Goal: Information Seeking & Learning: Find specific fact

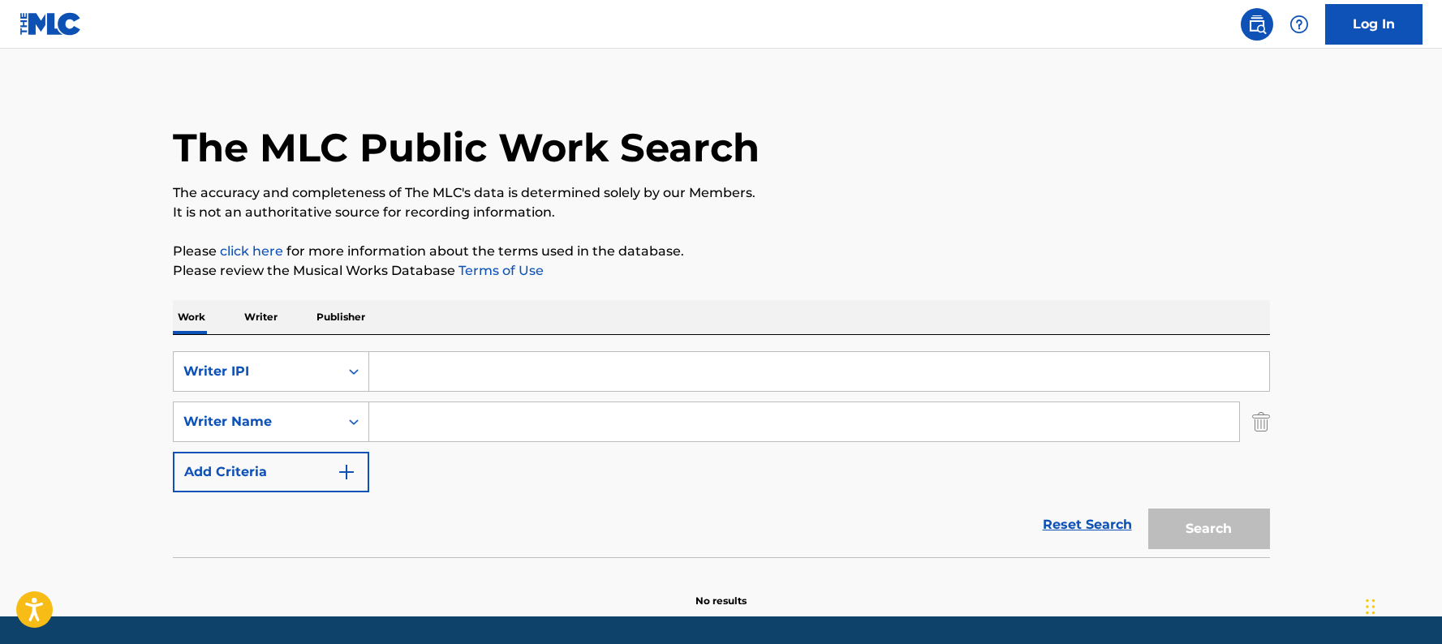
drag, startPoint x: 0, startPoint y: 0, endPoint x: 381, endPoint y: 377, distance: 536.6
click at [380, 377] on input "Search Form" at bounding box center [819, 371] width 900 height 39
type input "que calor"
click at [1148, 509] on button "Search" at bounding box center [1209, 529] width 122 height 41
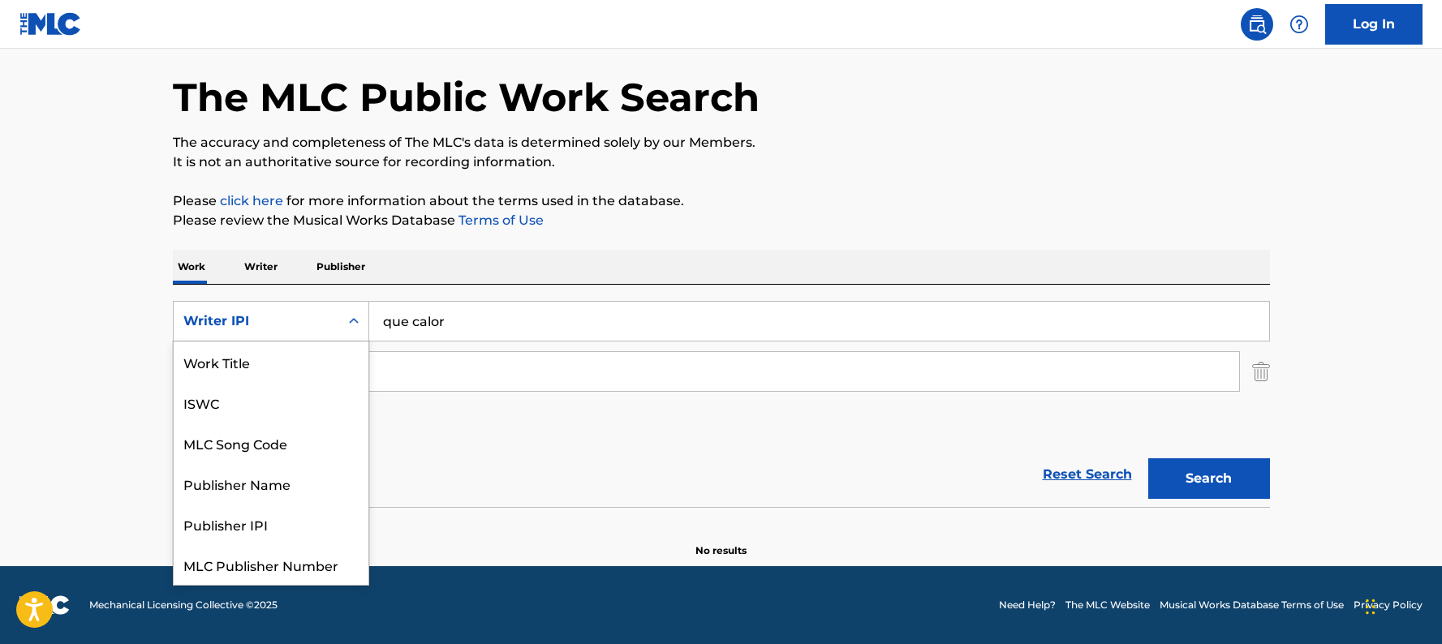
click at [340, 324] on div "Search Form" at bounding box center [353, 321] width 29 height 29
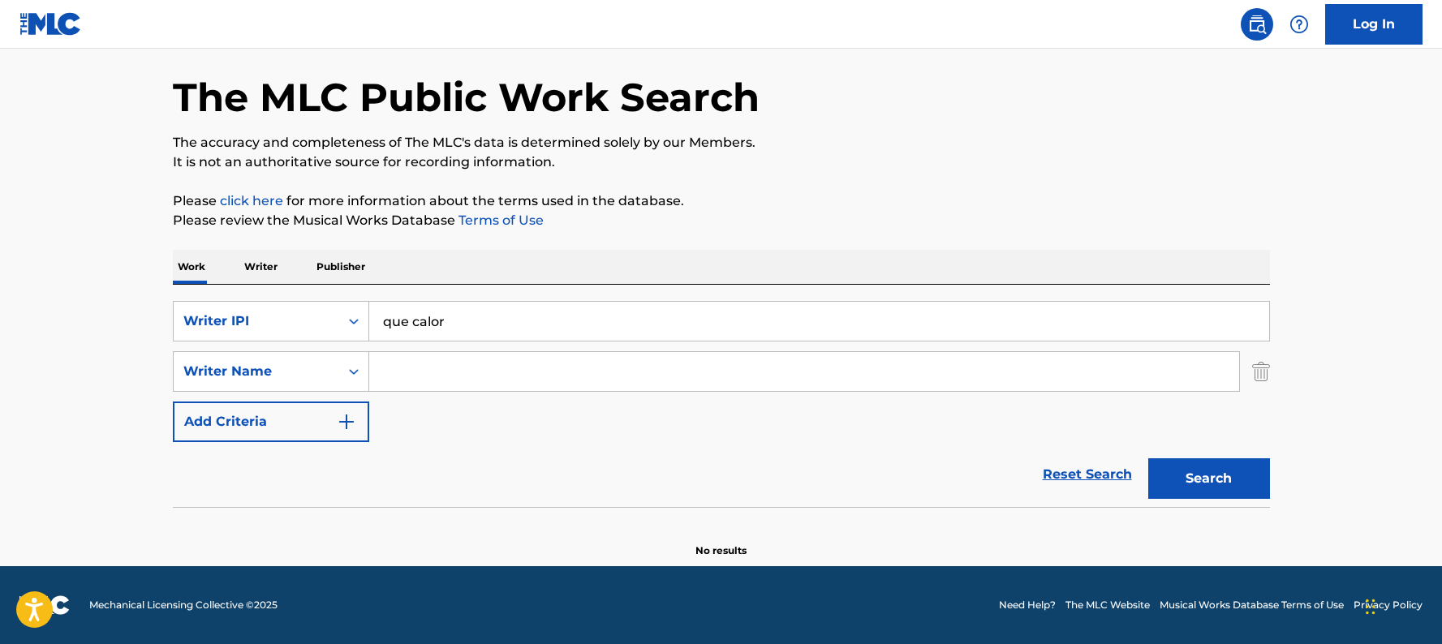
click at [187, 268] on p "Work" at bounding box center [191, 267] width 37 height 34
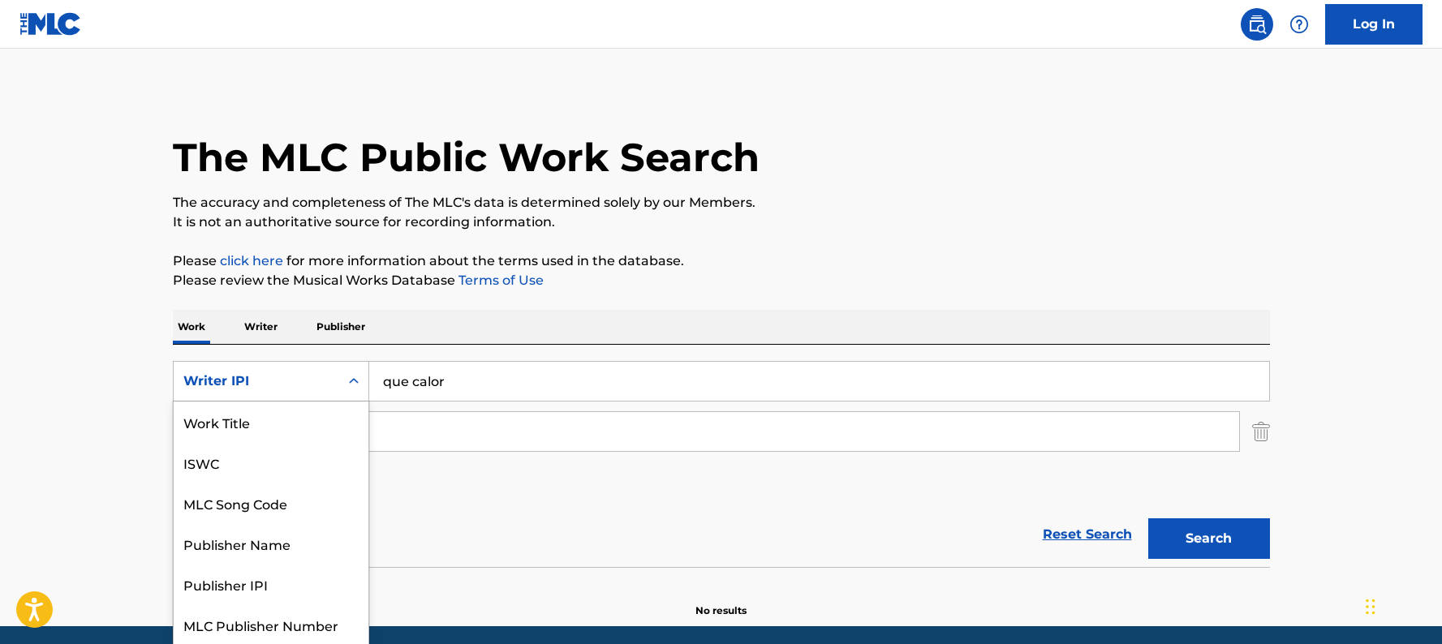
click at [229, 384] on div "Writer IPI" at bounding box center [256, 381] width 146 height 19
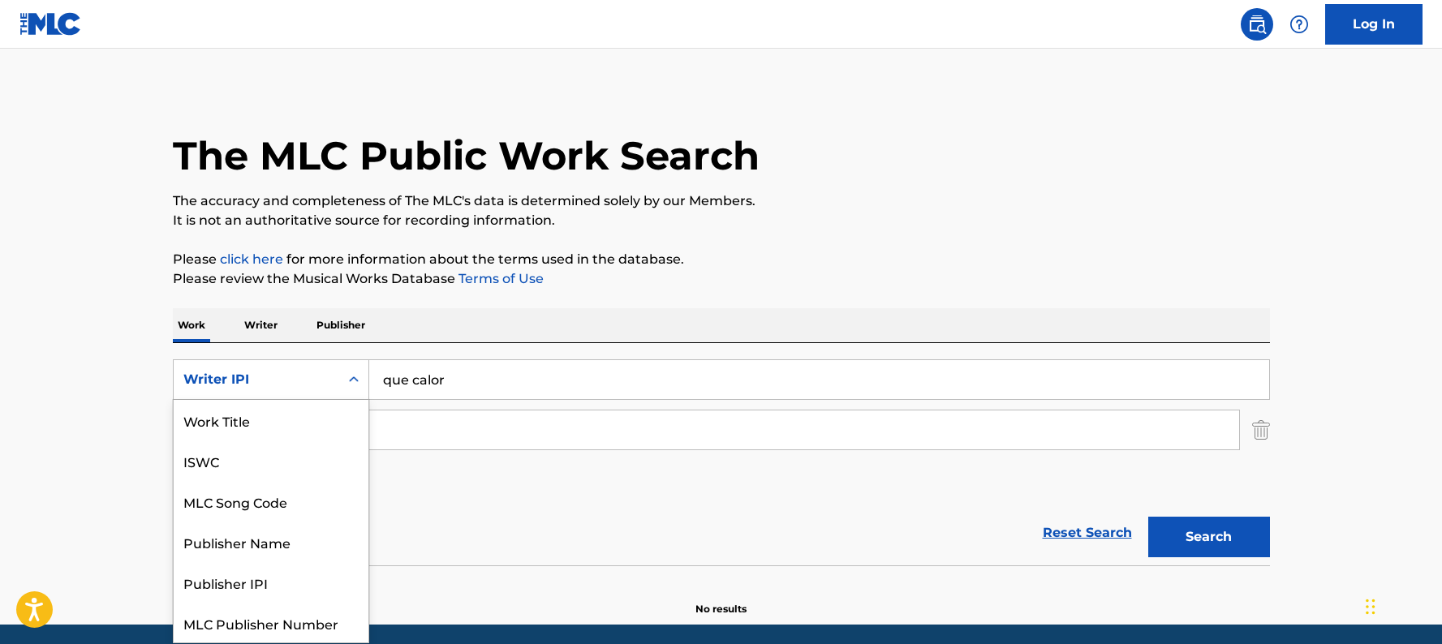
scroll to position [41, 0]
click at [420, 506] on div "Reset Search Search" at bounding box center [721, 533] width 1097 height 65
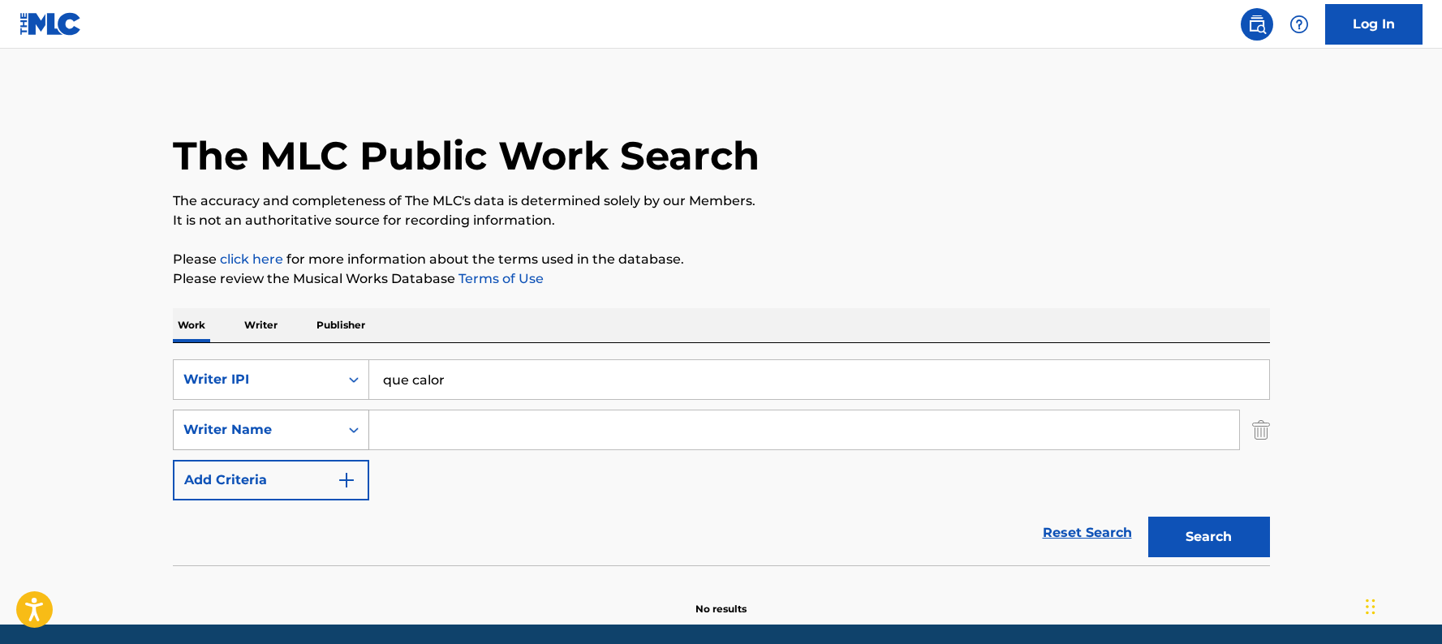
click at [351, 433] on icon "Search Form" at bounding box center [354, 430] width 16 height 16
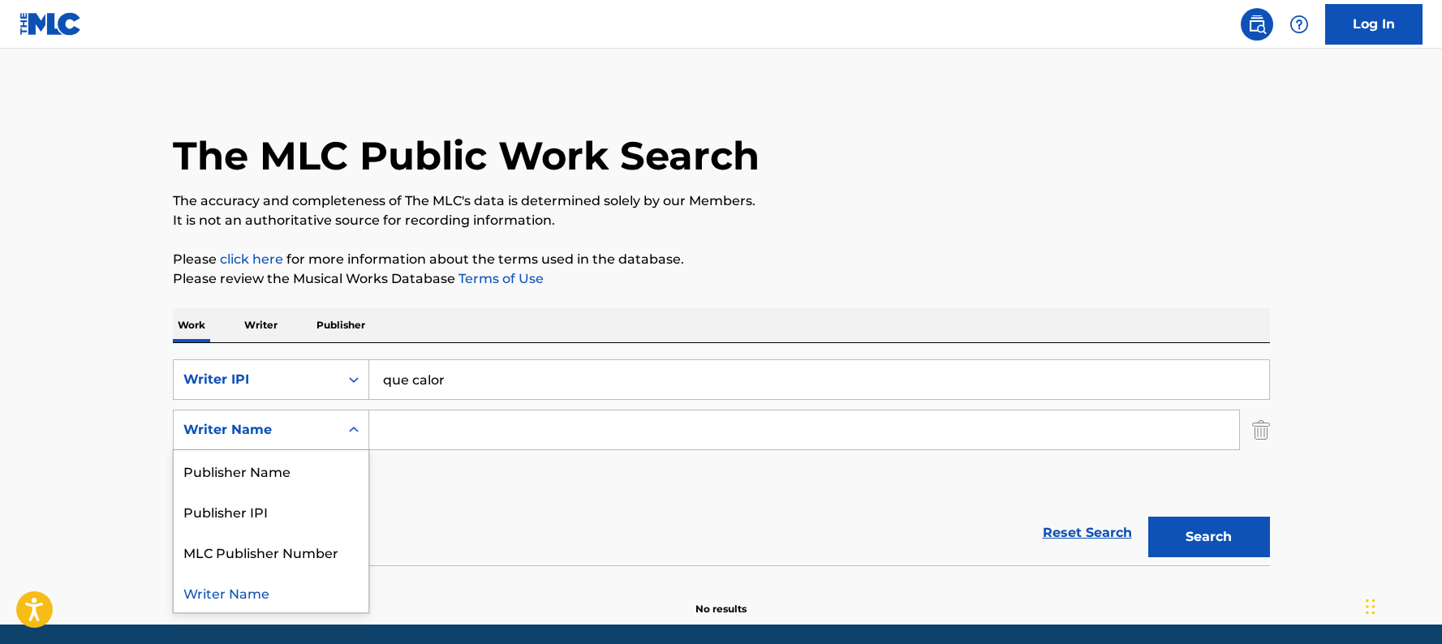
click at [26, 460] on main "The MLC Public Work Search The accuracy and completeness of The MLC's data is d…" at bounding box center [721, 336] width 1442 height 578
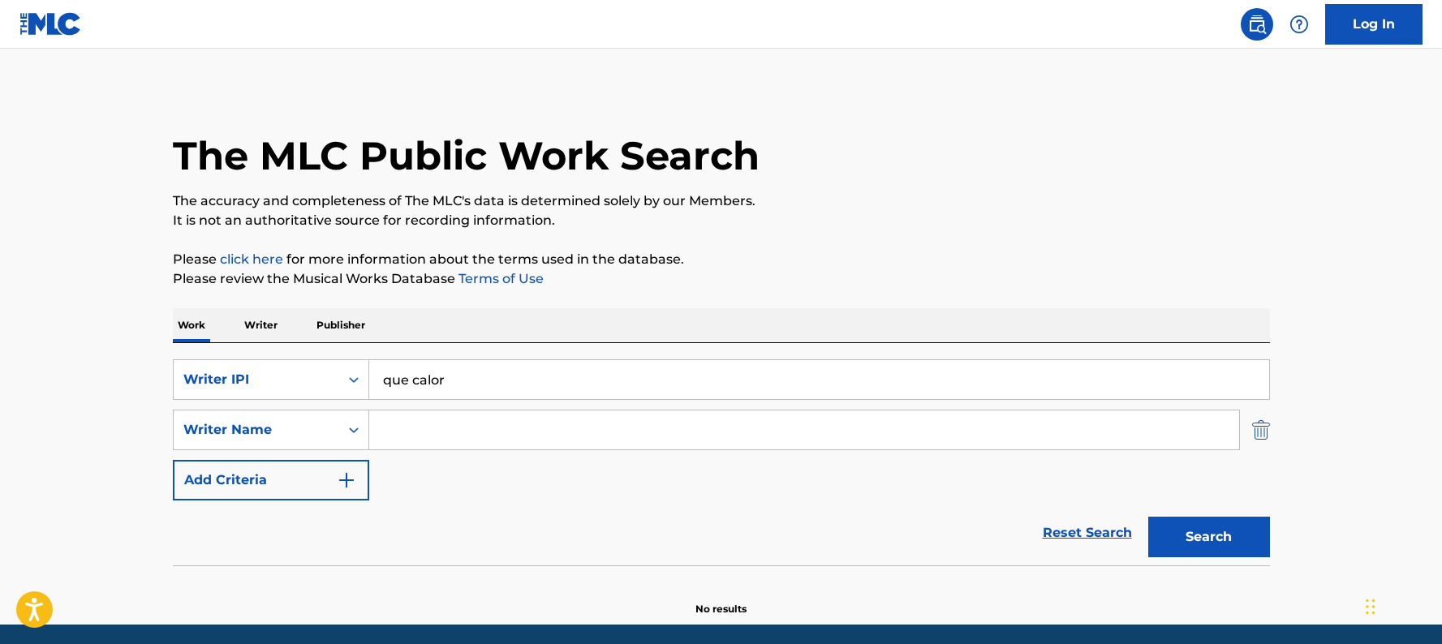
click at [1263, 439] on img "Search Form" at bounding box center [1261, 430] width 18 height 41
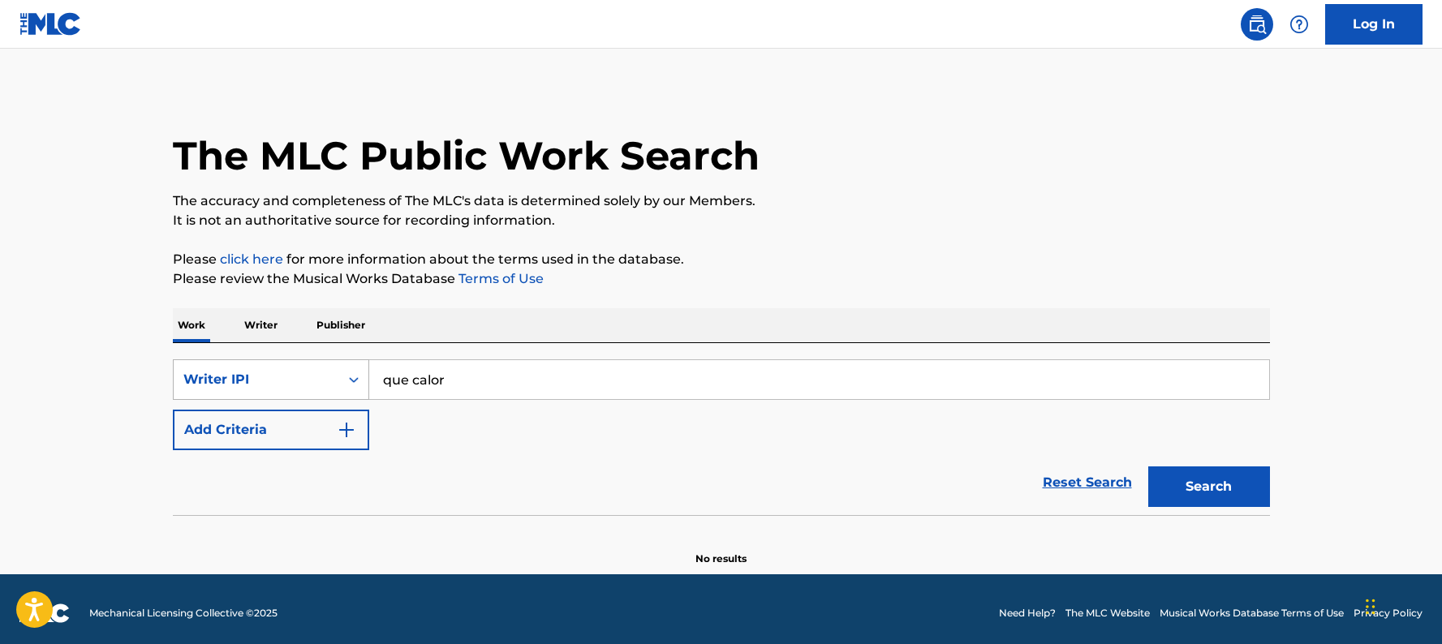
click at [354, 374] on icon "Search Form" at bounding box center [354, 380] width 16 height 16
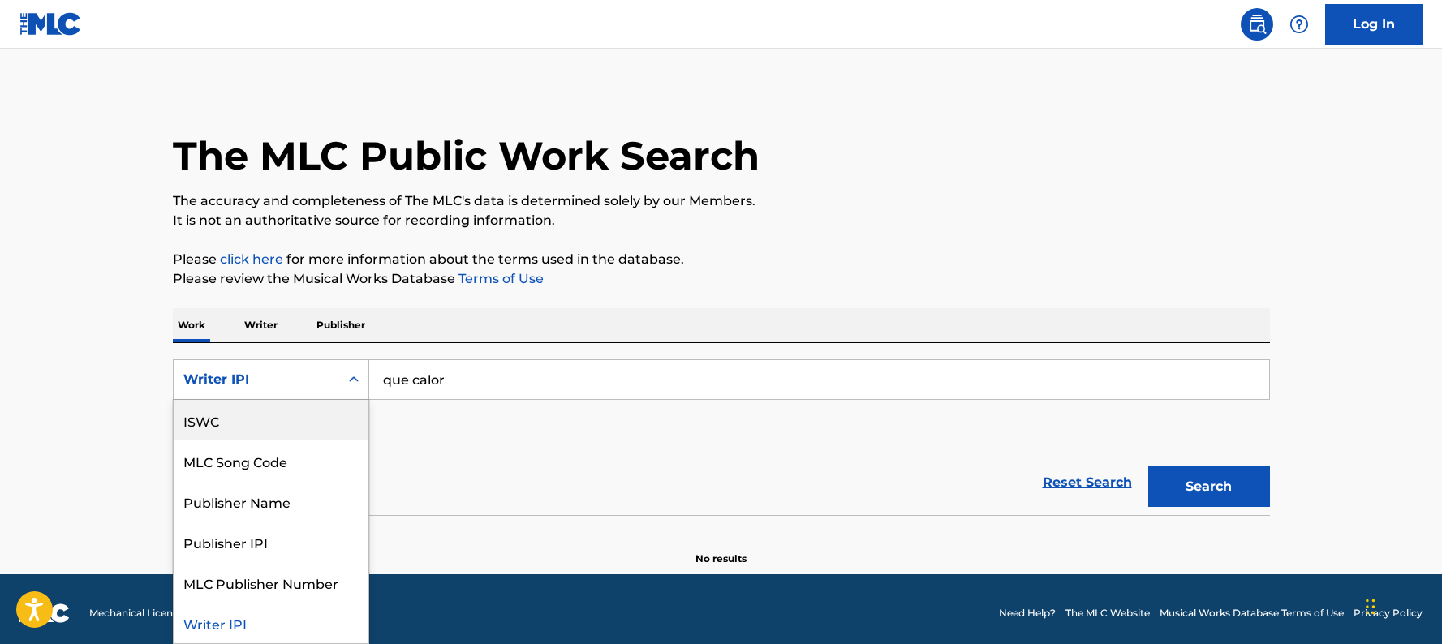
scroll to position [0, 0]
click at [248, 424] on div "Work Title" at bounding box center [271, 420] width 195 height 41
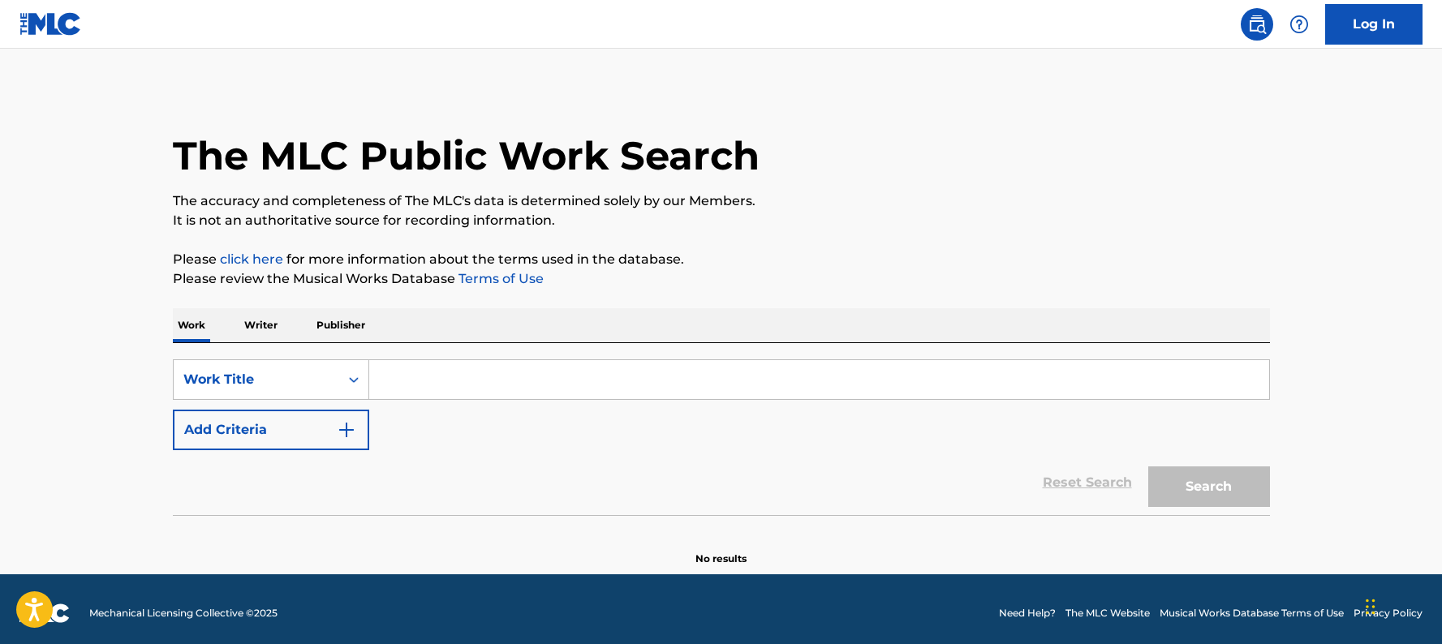
click at [437, 388] on input "Search Form" at bounding box center [819, 379] width 900 height 39
type input "que calor"
click at [1190, 490] on button "Search" at bounding box center [1209, 487] width 122 height 41
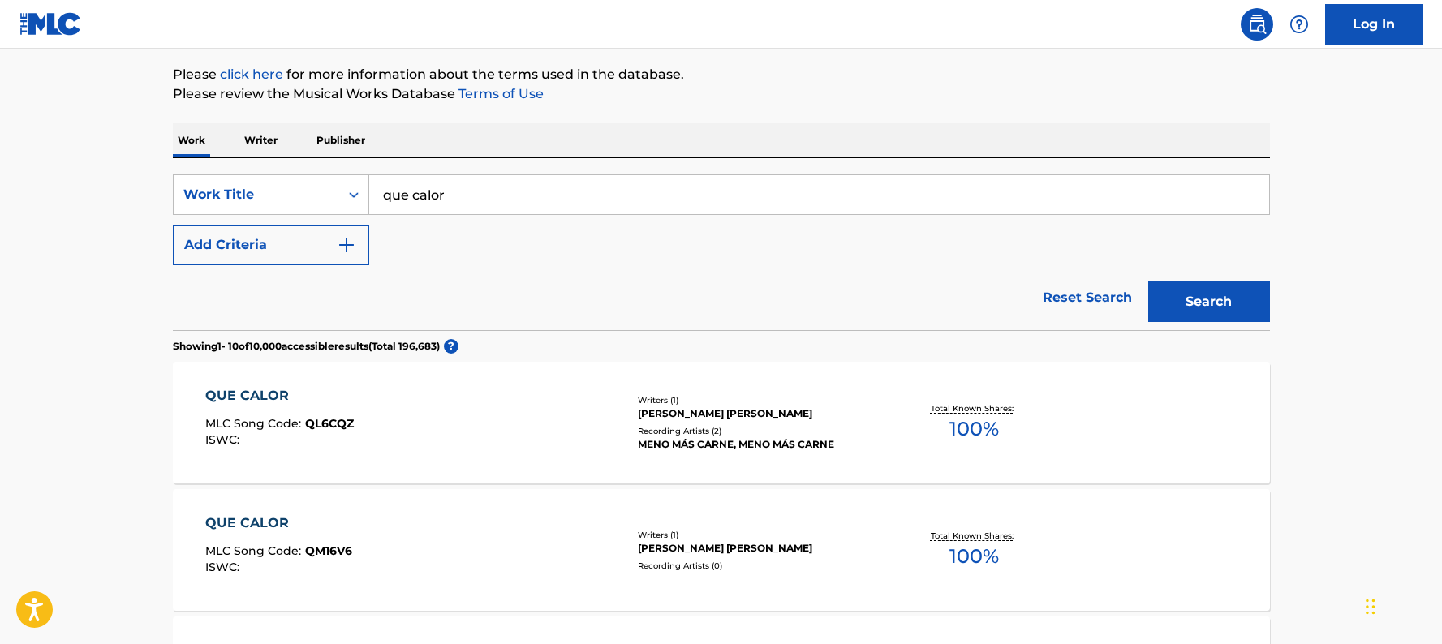
scroll to position [164, 0]
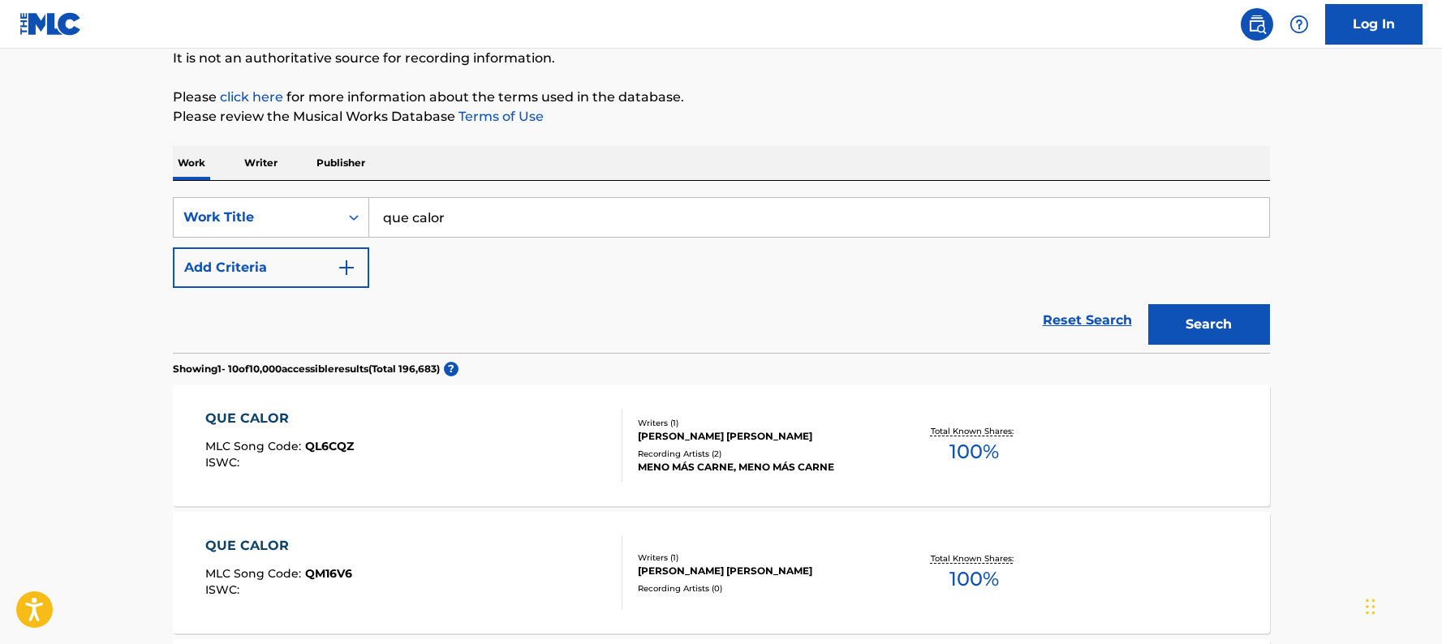
click at [420, 422] on div "QUE CALOR MLC Song Code : QL6CQZ ISWC :" at bounding box center [413, 445] width 417 height 73
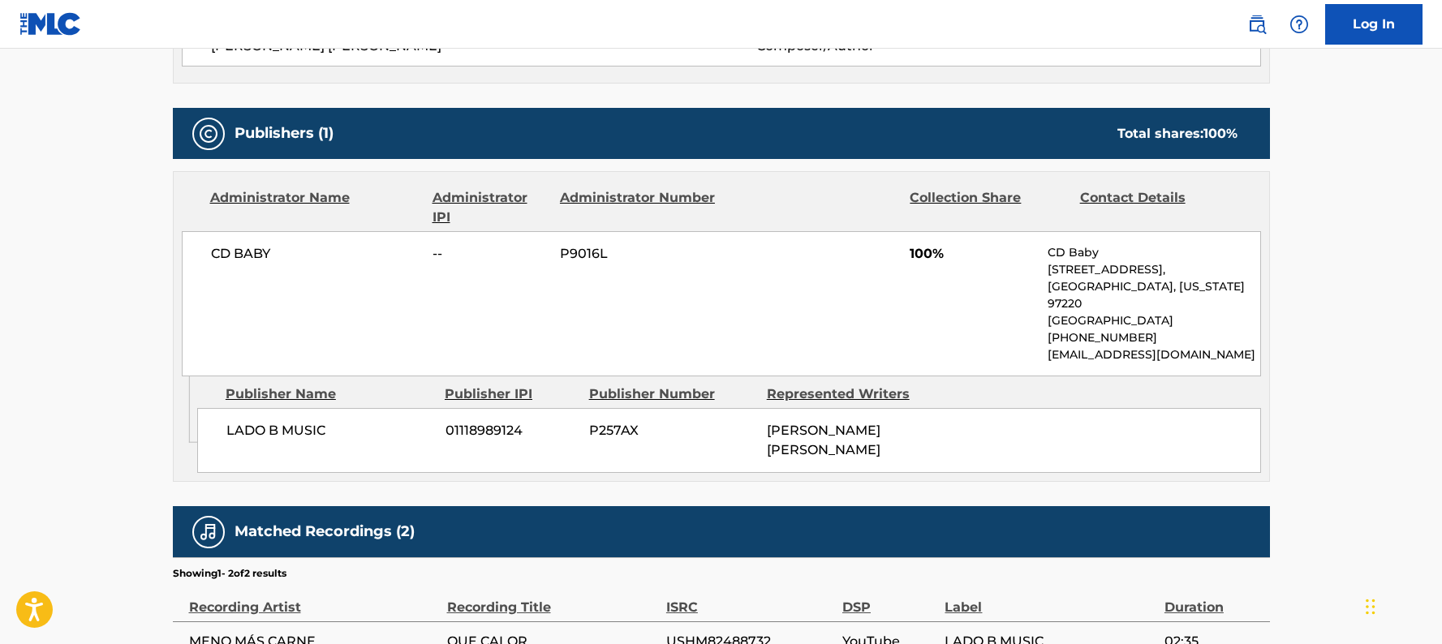
scroll to position [811, 0]
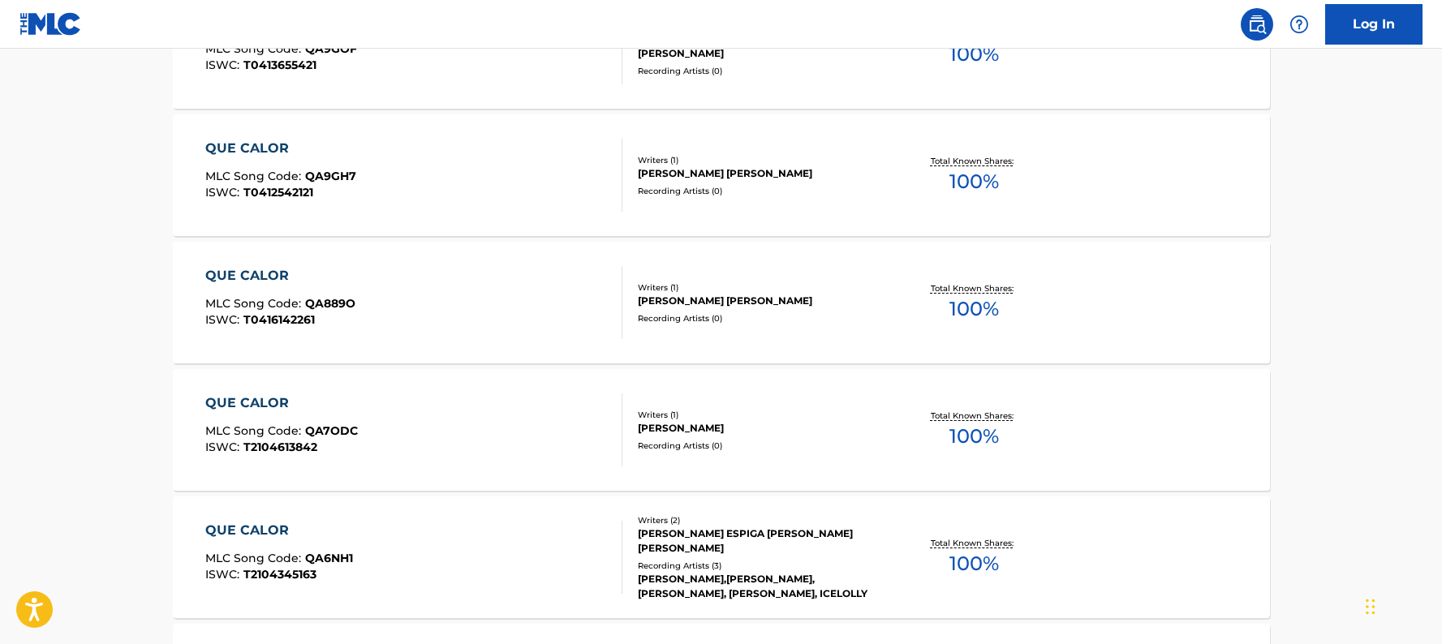
scroll to position [1219, 0]
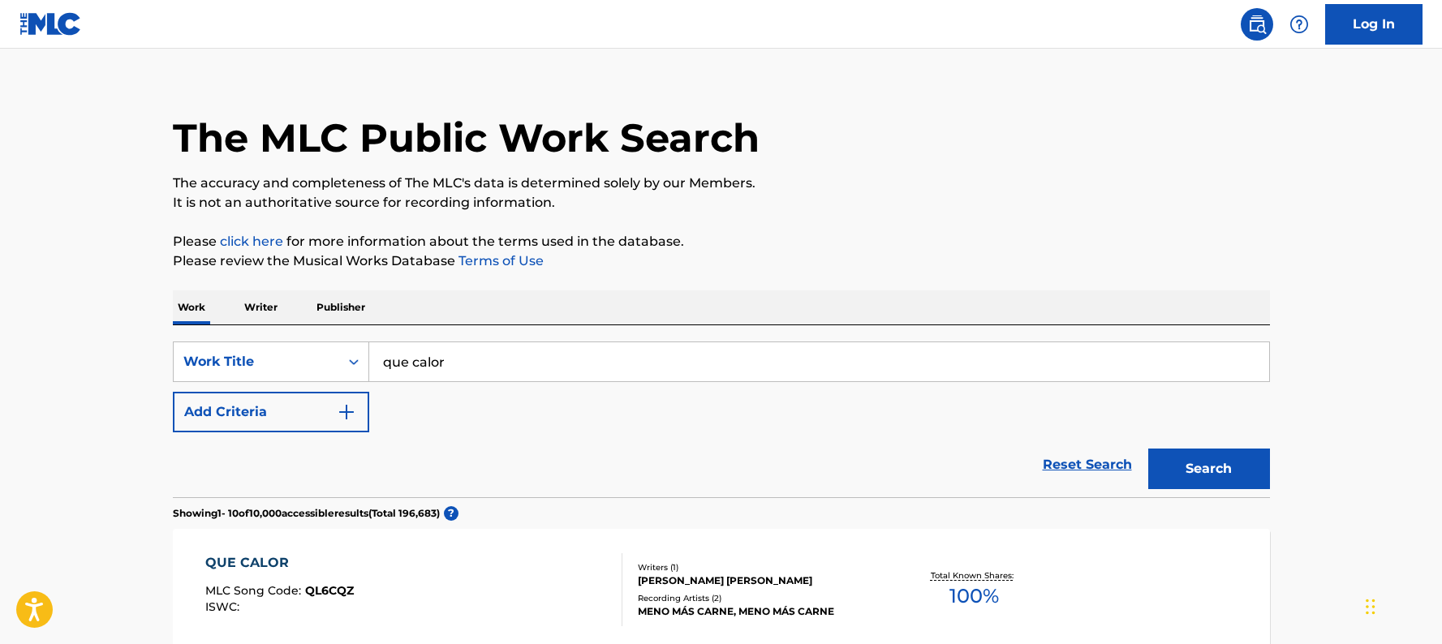
scroll to position [0, 0]
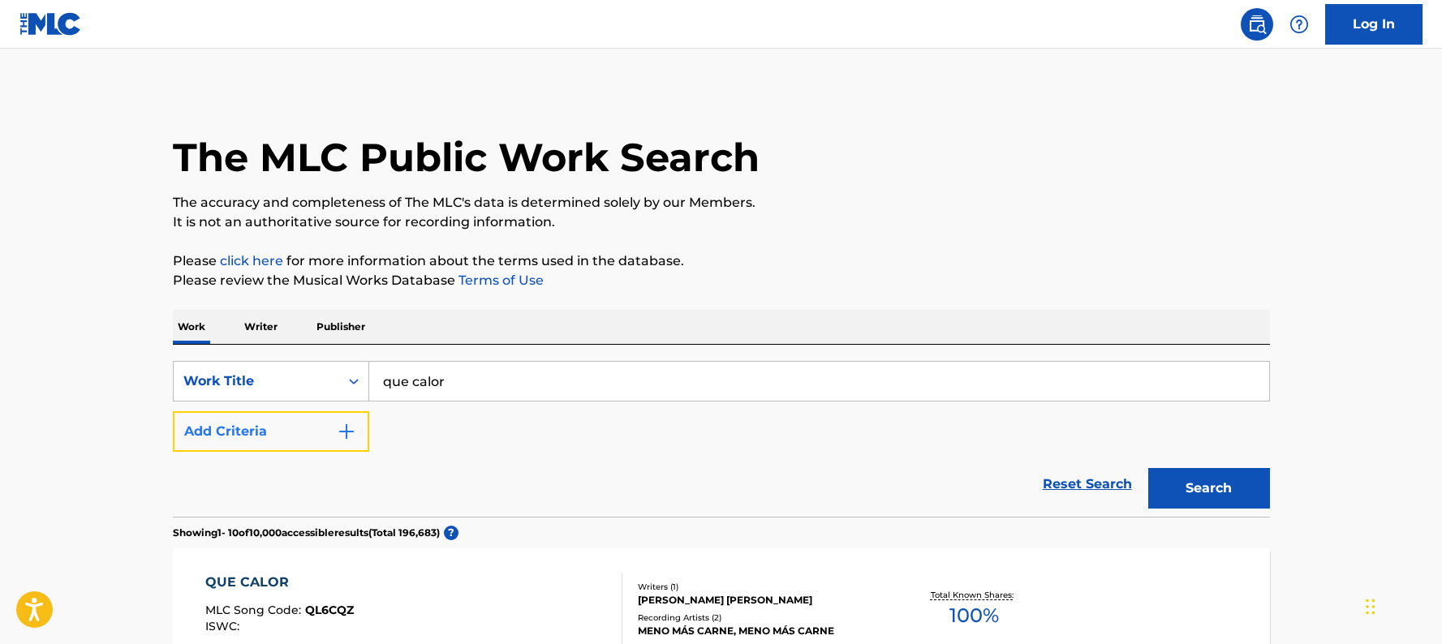
click at [350, 435] on img "Search Form" at bounding box center [346, 431] width 19 height 19
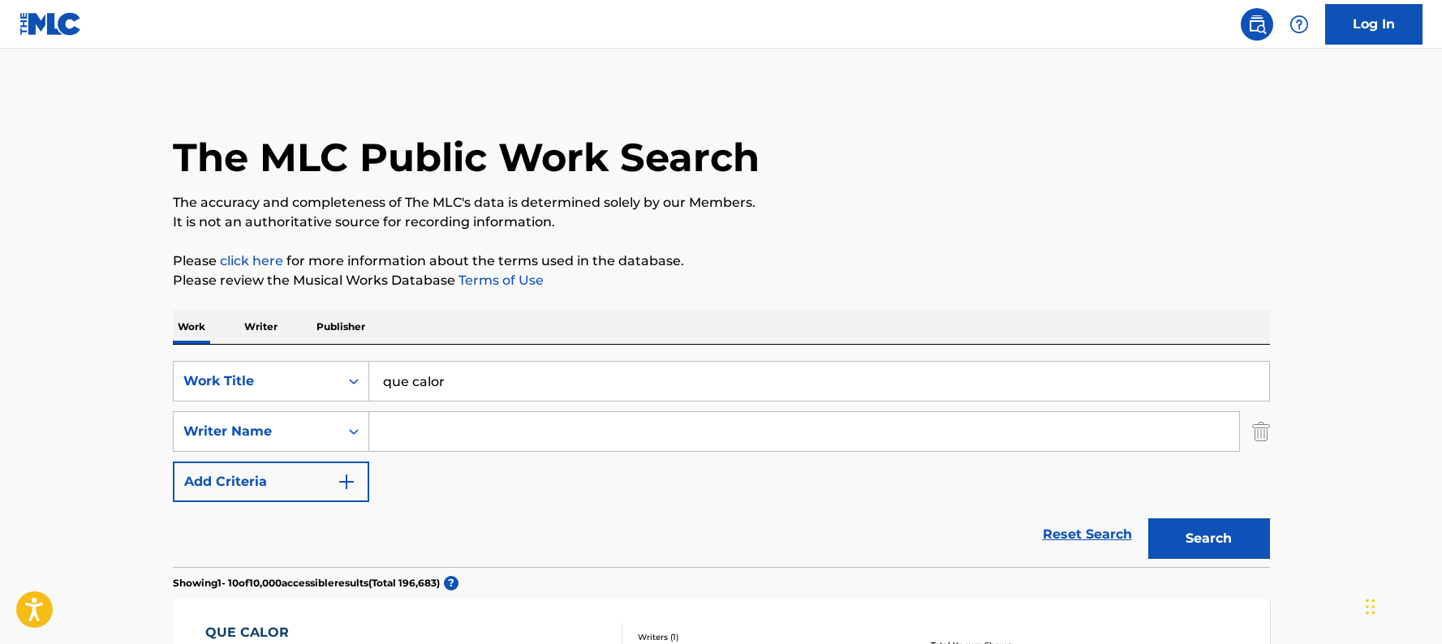
click at [406, 423] on input "Search Form" at bounding box center [804, 431] width 870 height 39
paste input "[PERSON_NAME]"
type input "[PERSON_NAME]"
click at [1189, 545] on button "Search" at bounding box center [1209, 539] width 122 height 41
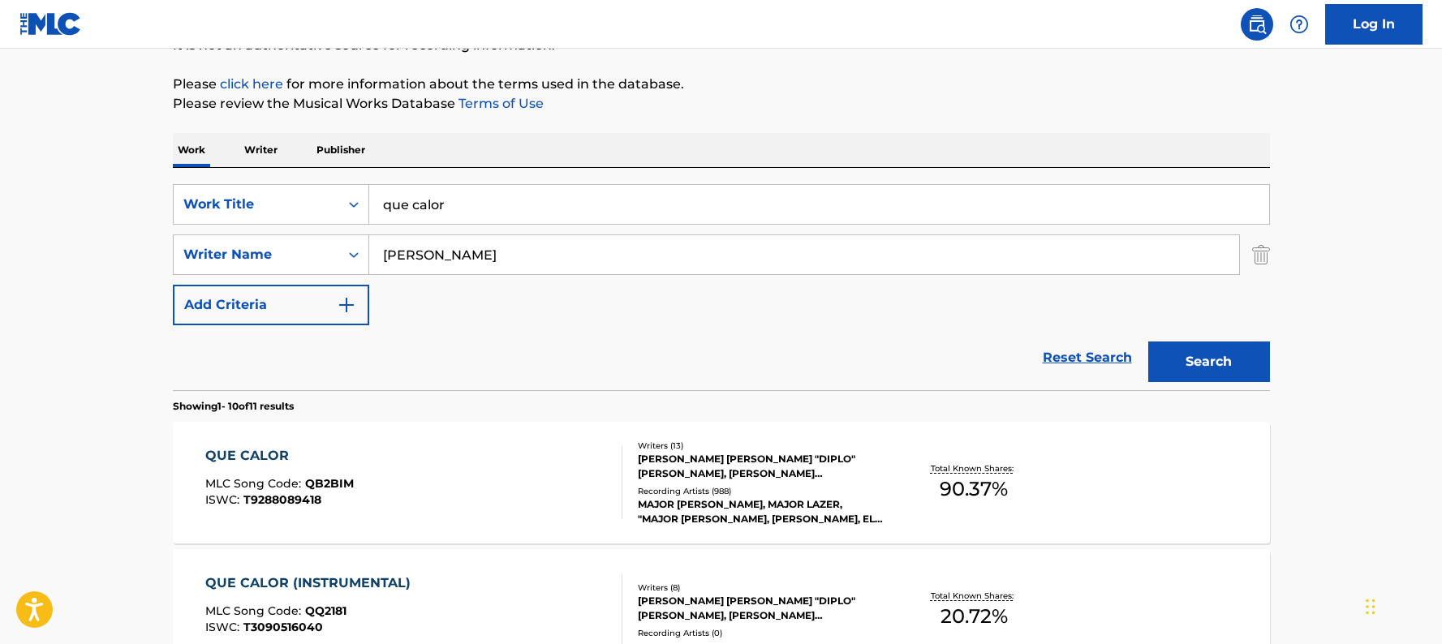
scroll to position [275, 0]
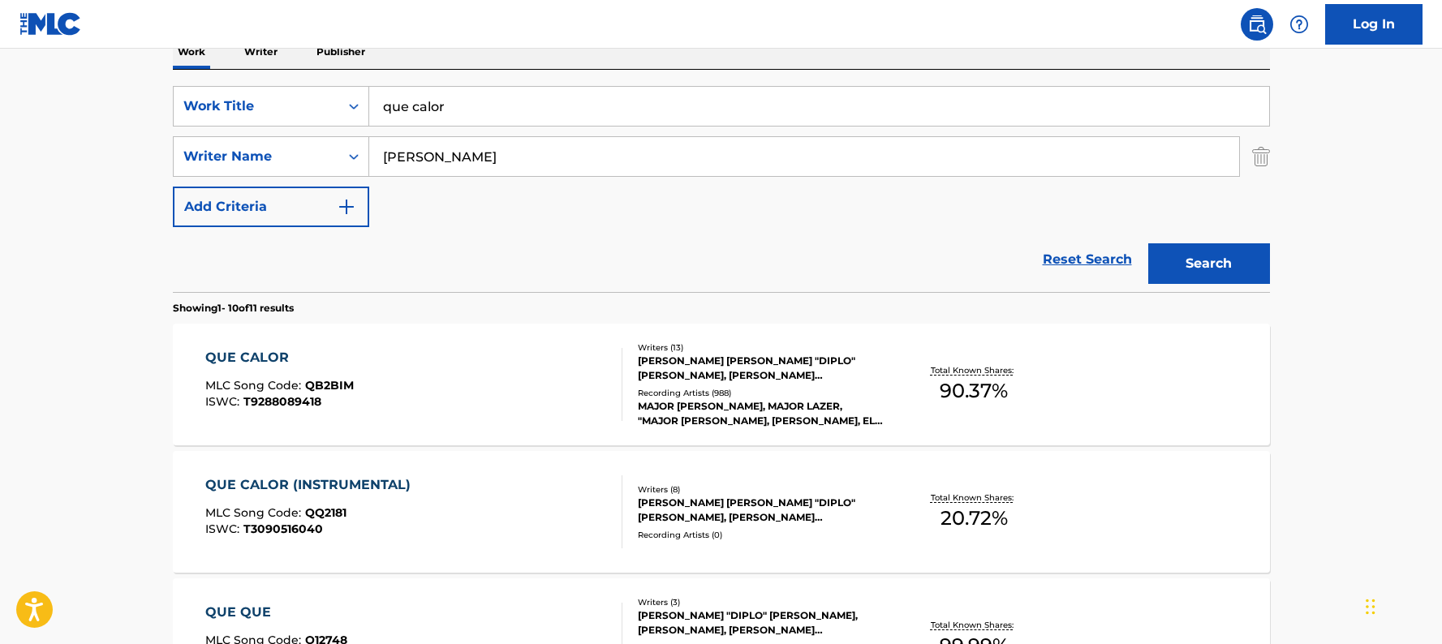
click at [501, 392] on div "QUE CALOR MLC Song Code : QB2BIM ISWC : T9288089418" at bounding box center [413, 384] width 417 height 73
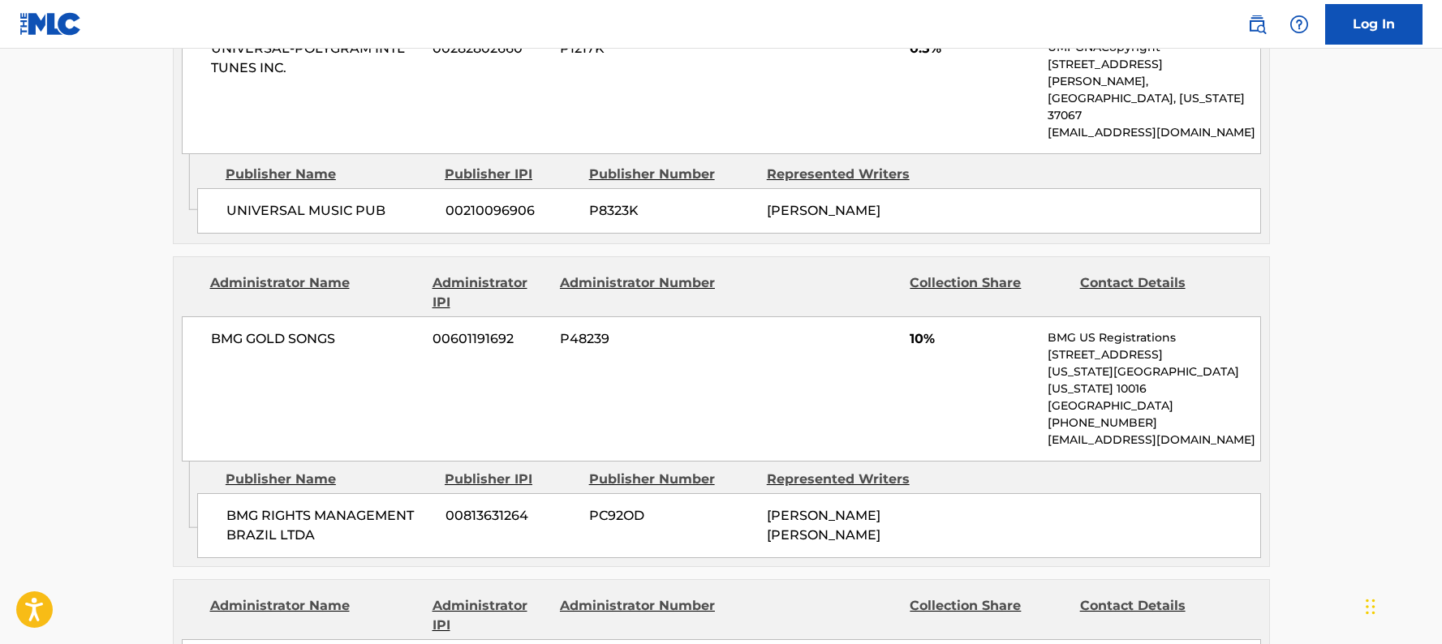
scroll to position [2938, 0]
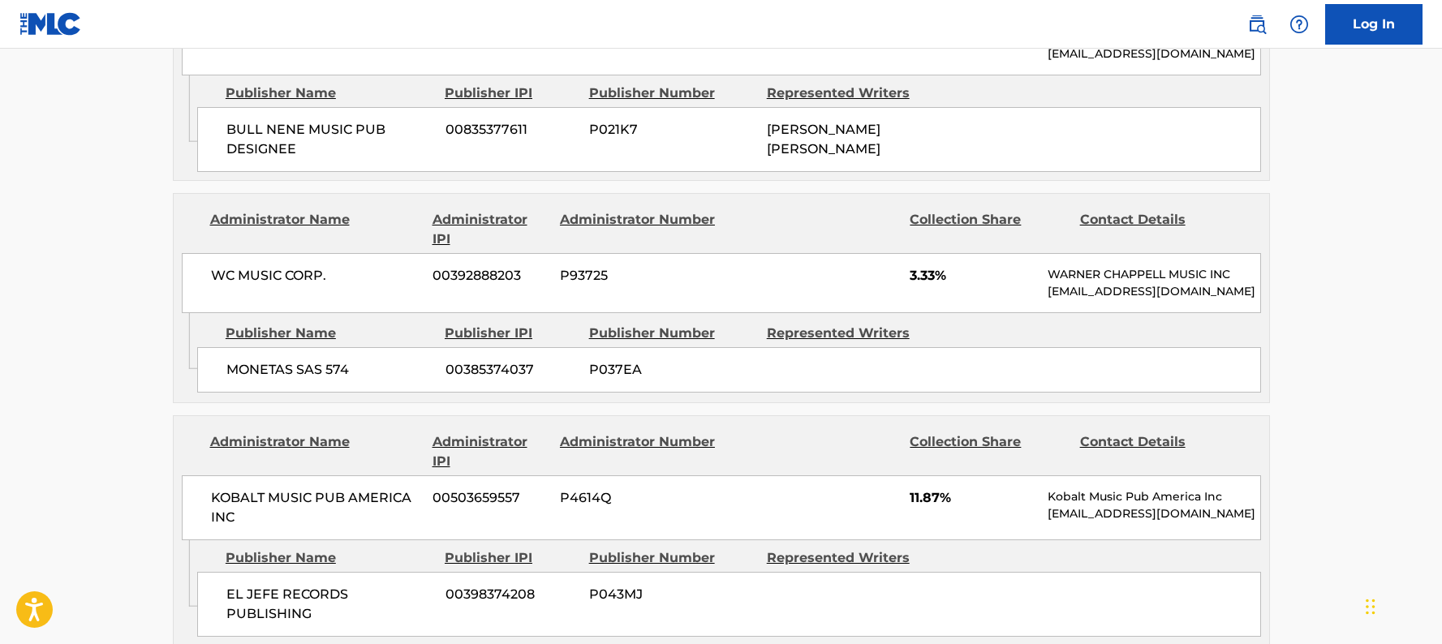
scroll to position [4480, 0]
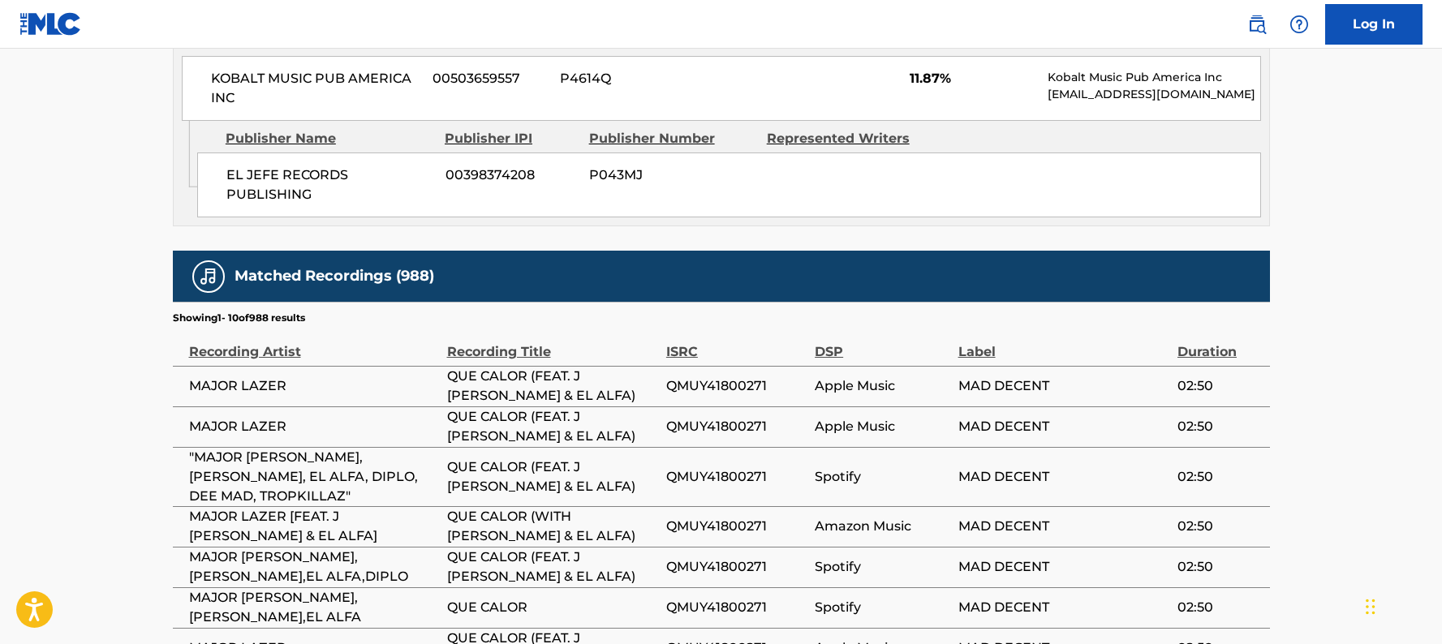
scroll to position [4935, 0]
